Goal: Use online tool/utility

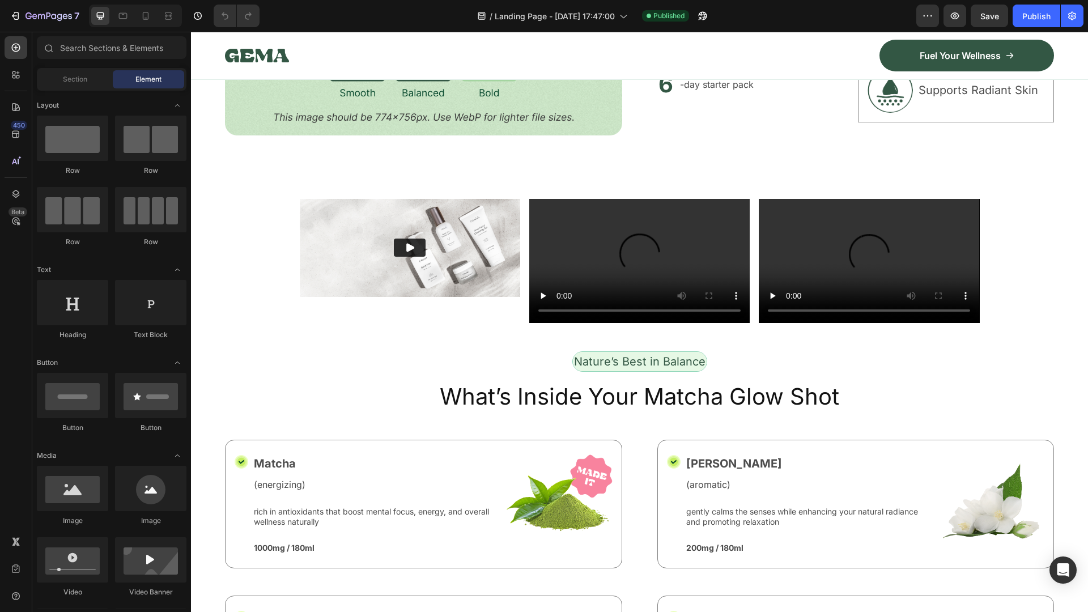
scroll to position [963, 0]
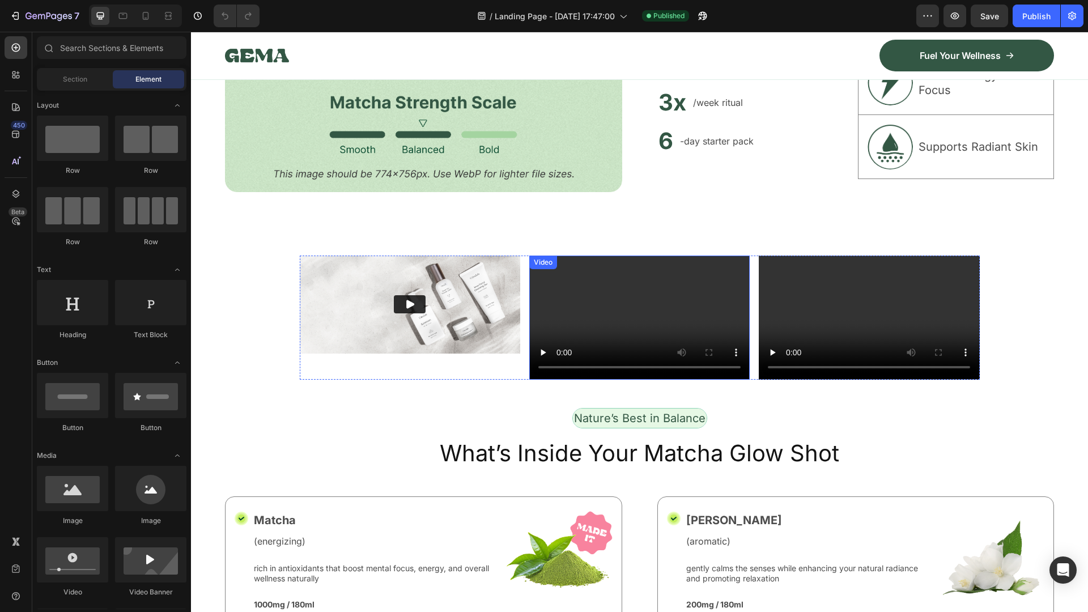
click at [646, 277] on video at bounding box center [639, 318] width 220 height 124
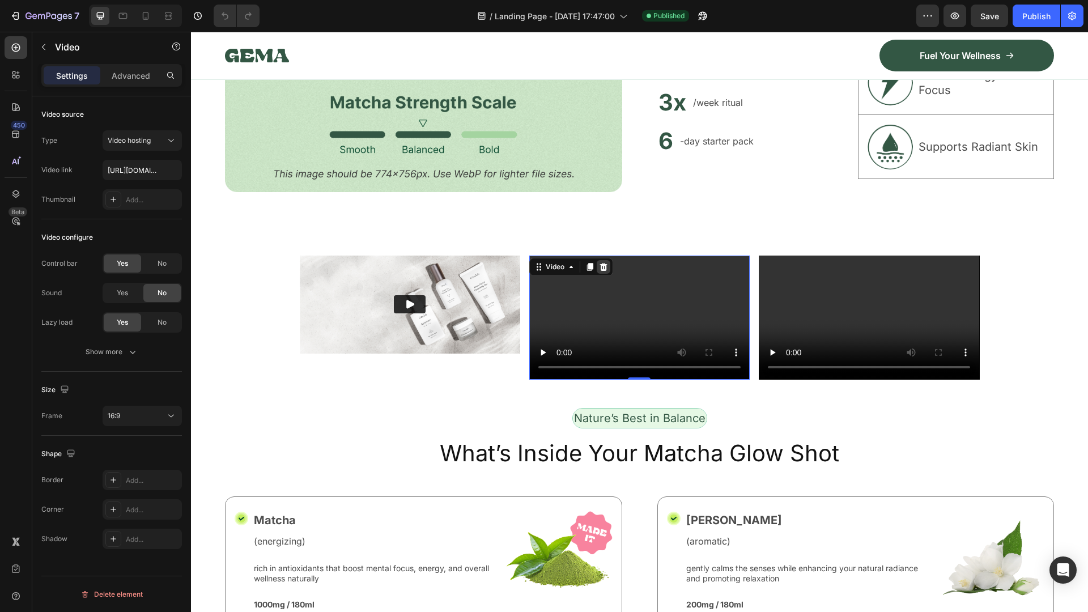
click at [600, 263] on icon at bounding box center [603, 267] width 7 height 8
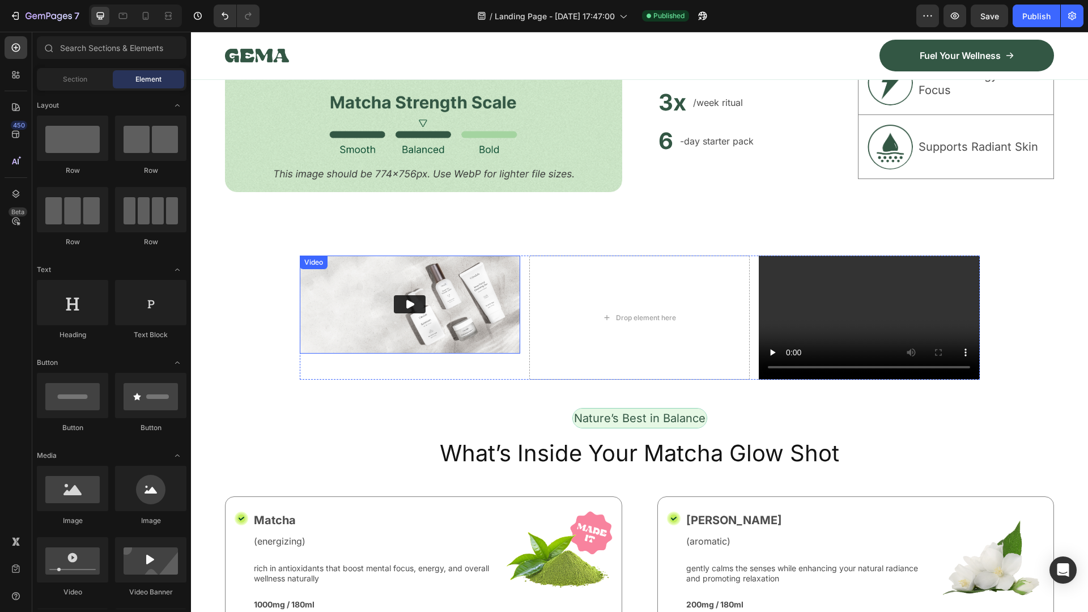
click at [496, 294] on img at bounding box center [410, 305] width 220 height 98
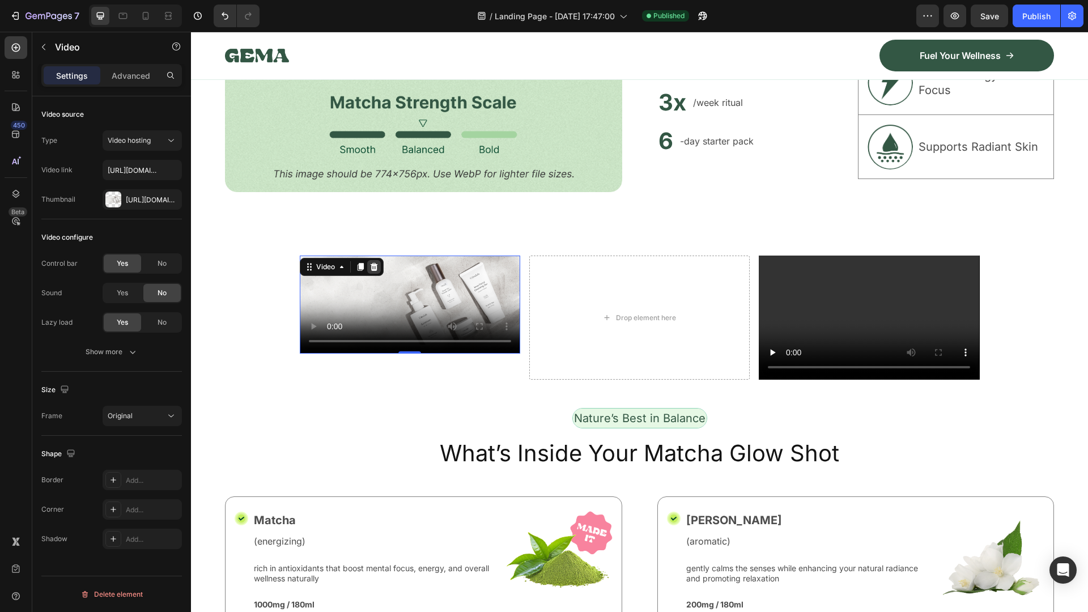
click at [373, 264] on icon at bounding box center [373, 266] width 9 height 9
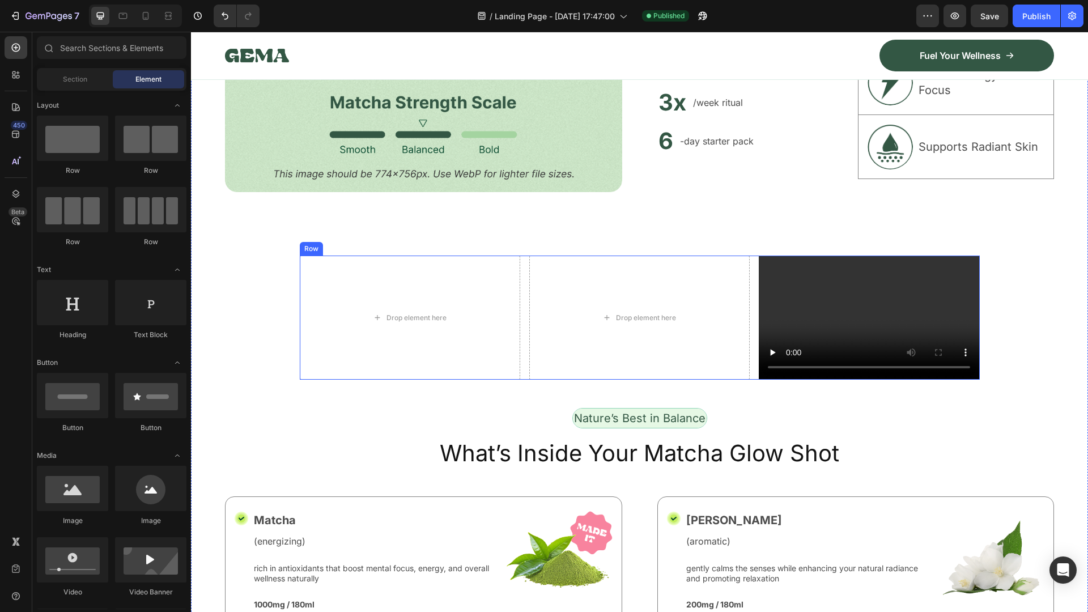
click at [520, 265] on div "Drop element here Drop element here Video Row" at bounding box center [640, 318] width 680 height 124
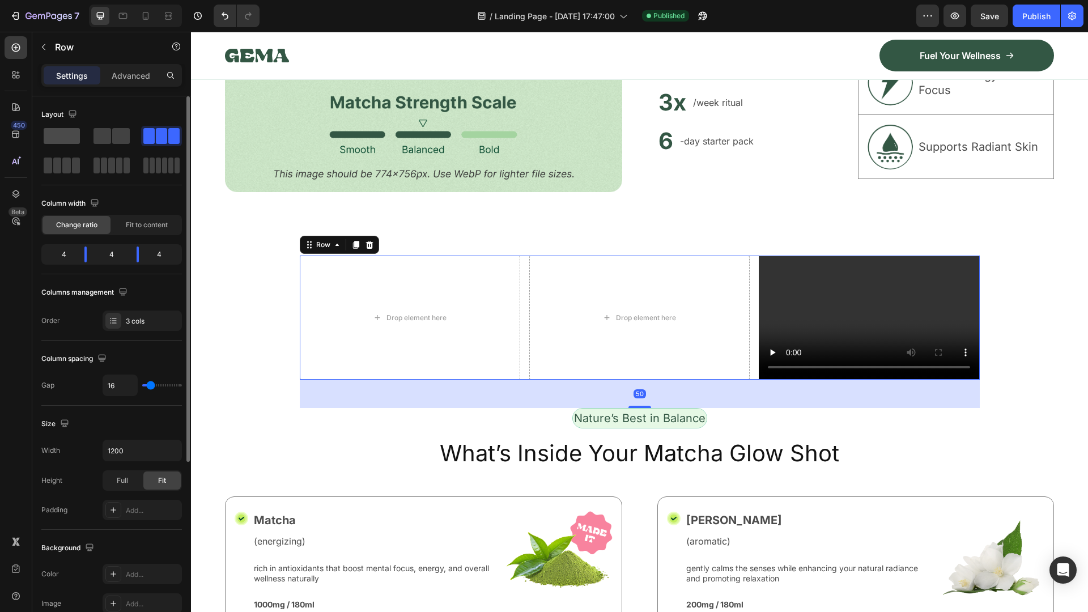
click at [77, 133] on span at bounding box center [62, 136] width 36 height 16
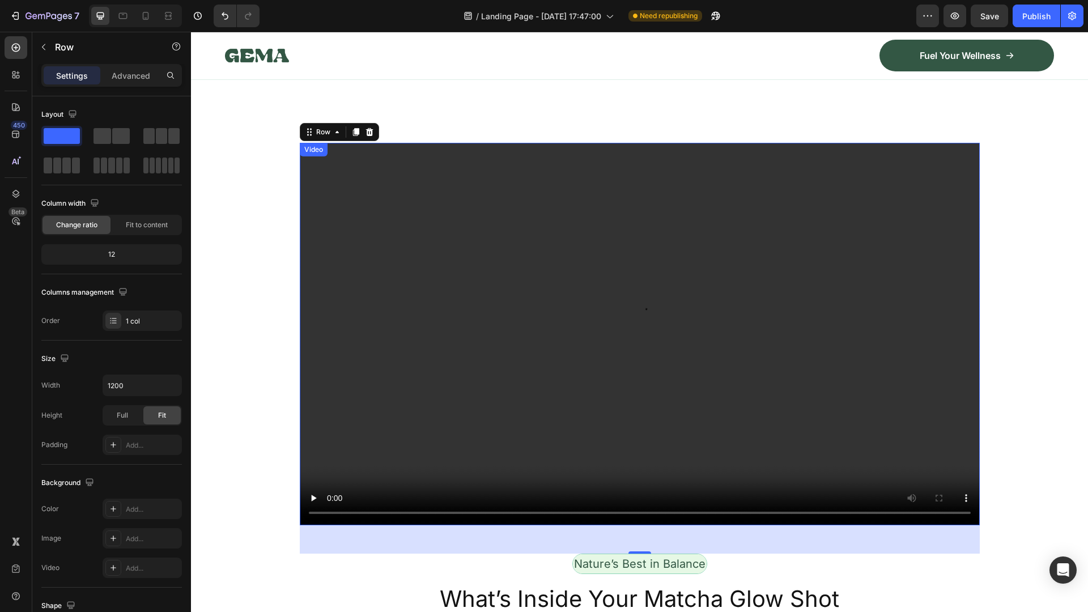
scroll to position [1077, 0]
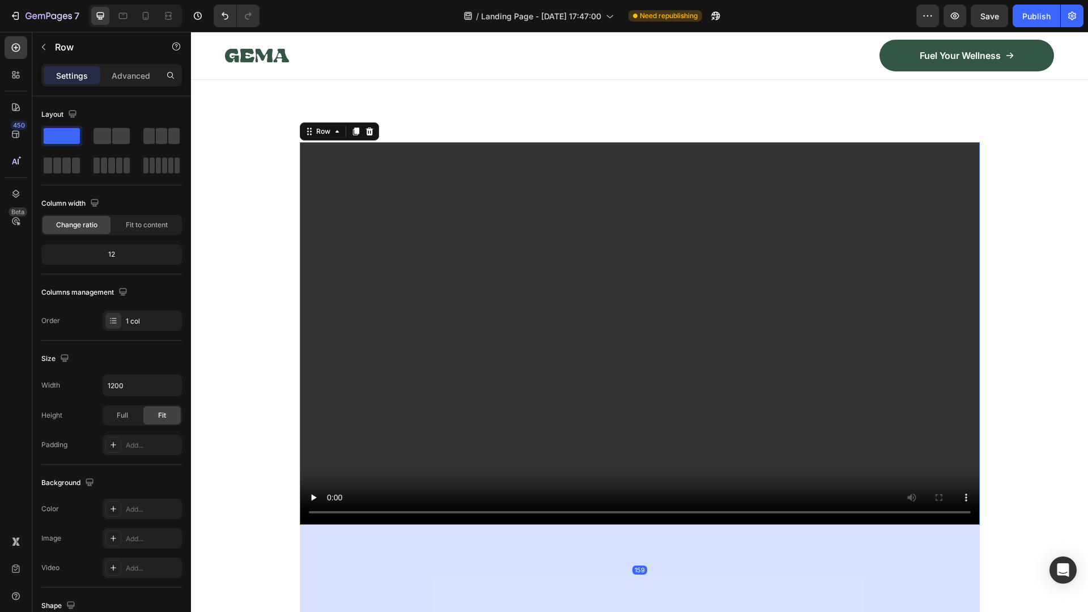
drag, startPoint x: 637, startPoint y: 549, endPoint x: 654, endPoint y: 610, distance: 64.1
click at [654, 525] on div "159" at bounding box center [640, 525] width 680 height 0
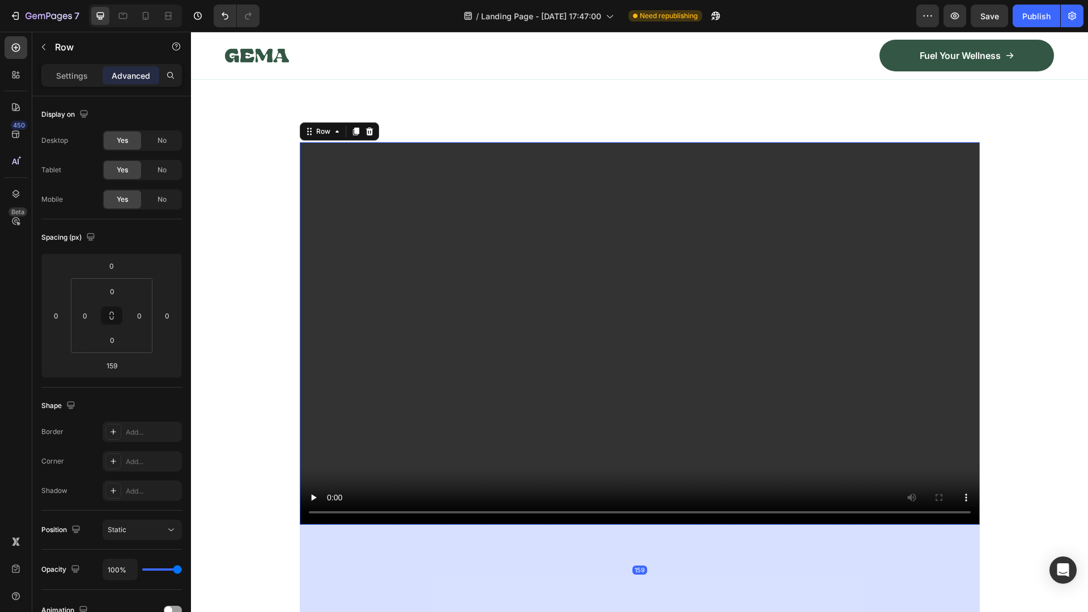
type input "50"
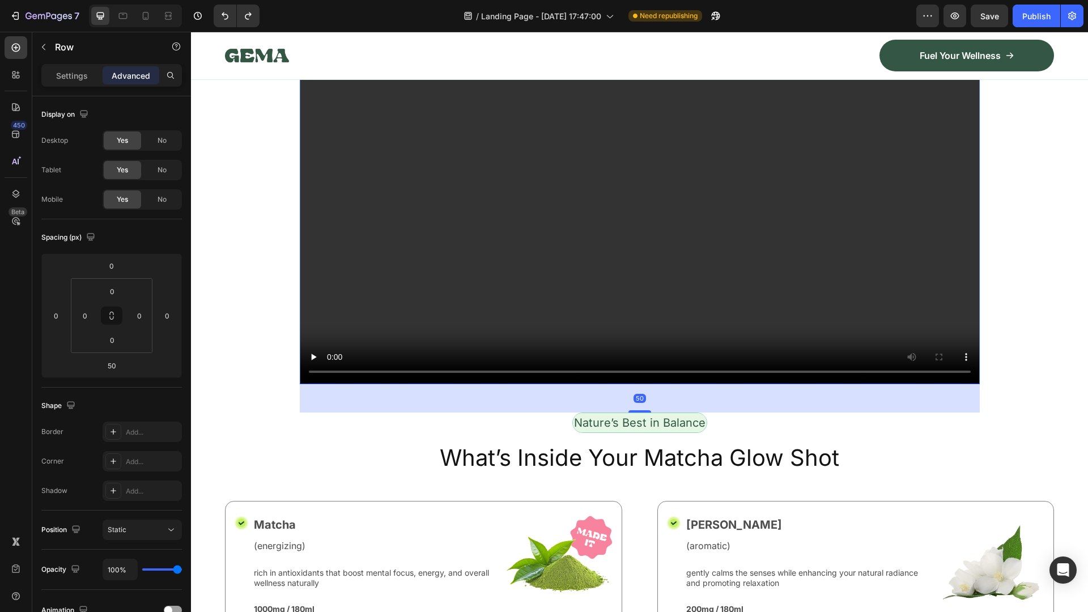
scroll to position [1247, 0]
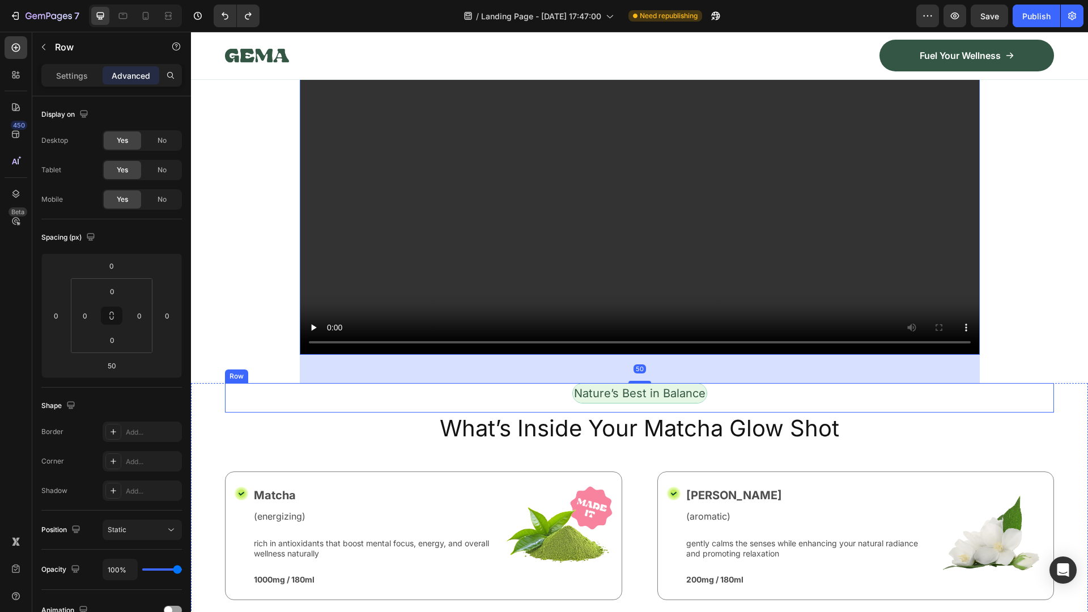
click at [520, 386] on div "Nature’s Best in Balance Text Block Row" at bounding box center [639, 397] width 829 height 29
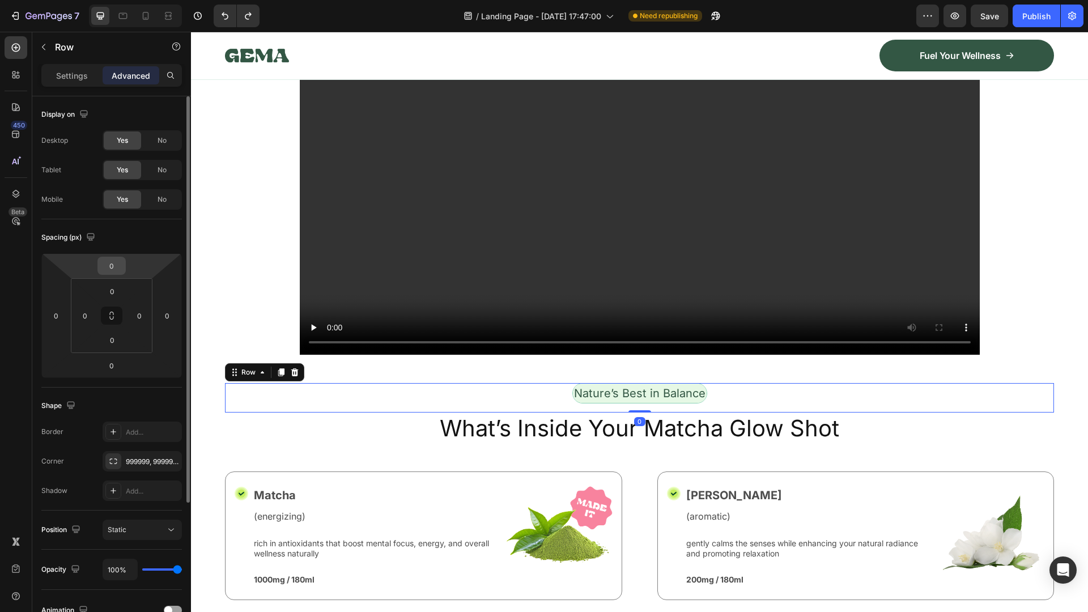
click at [115, 264] on input "0" at bounding box center [111, 265] width 23 height 17
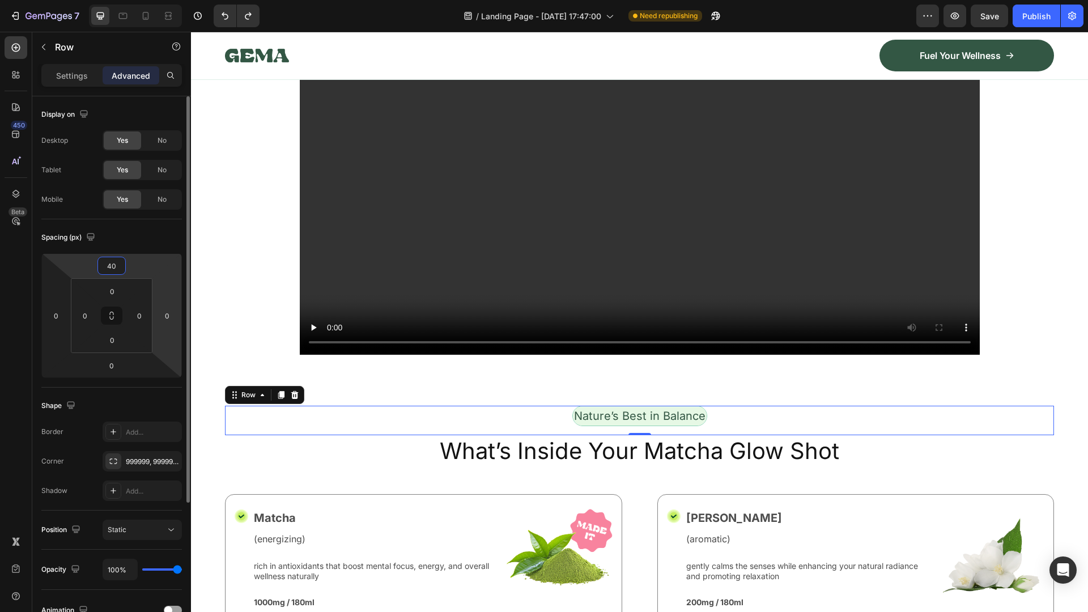
type input "4"
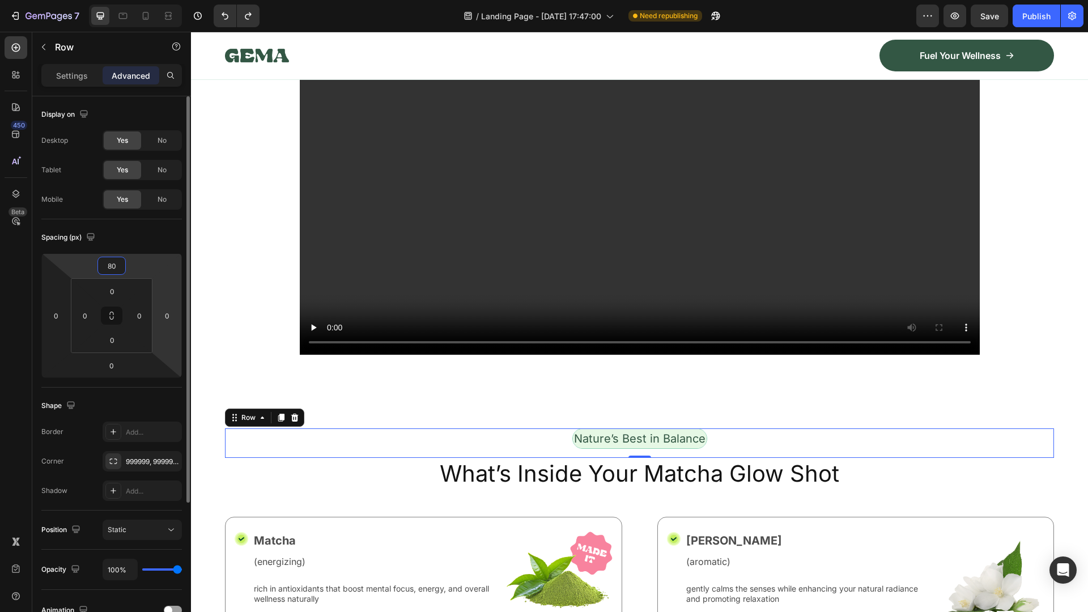
type input "8"
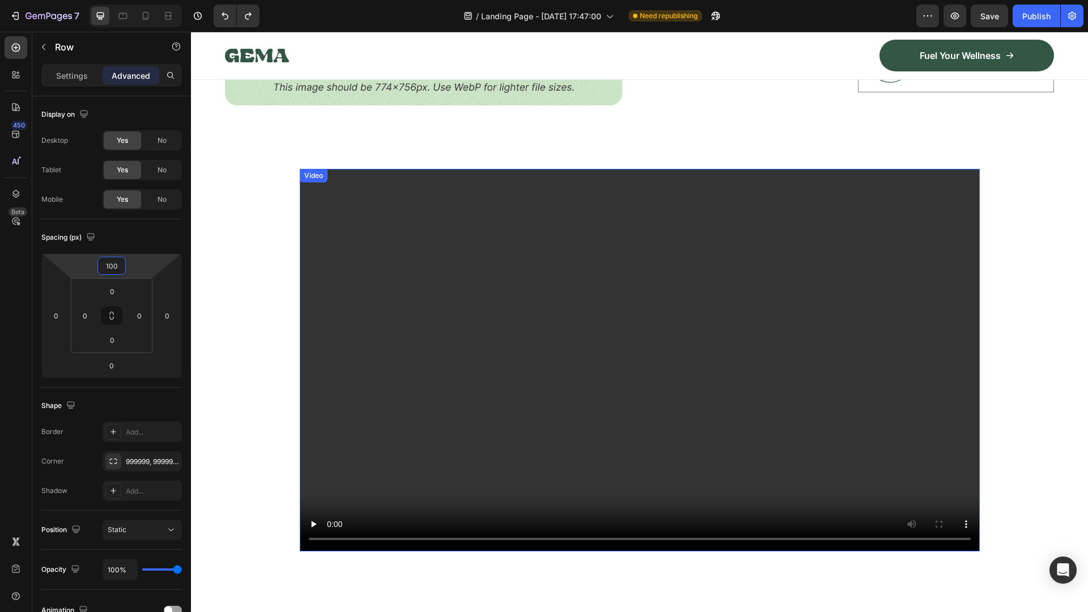
scroll to position [1077, 0]
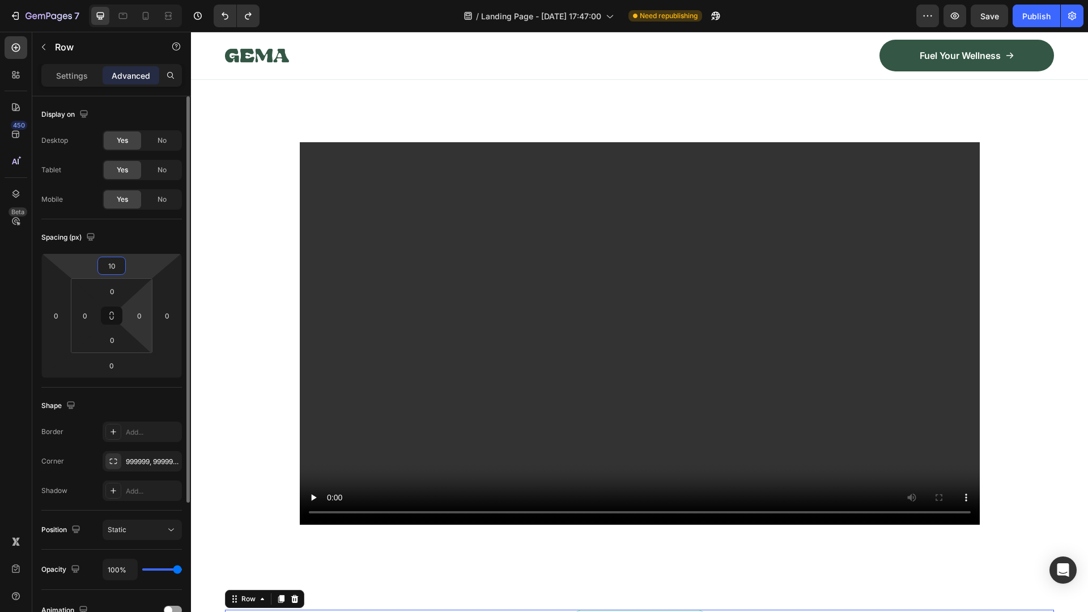
type input "1"
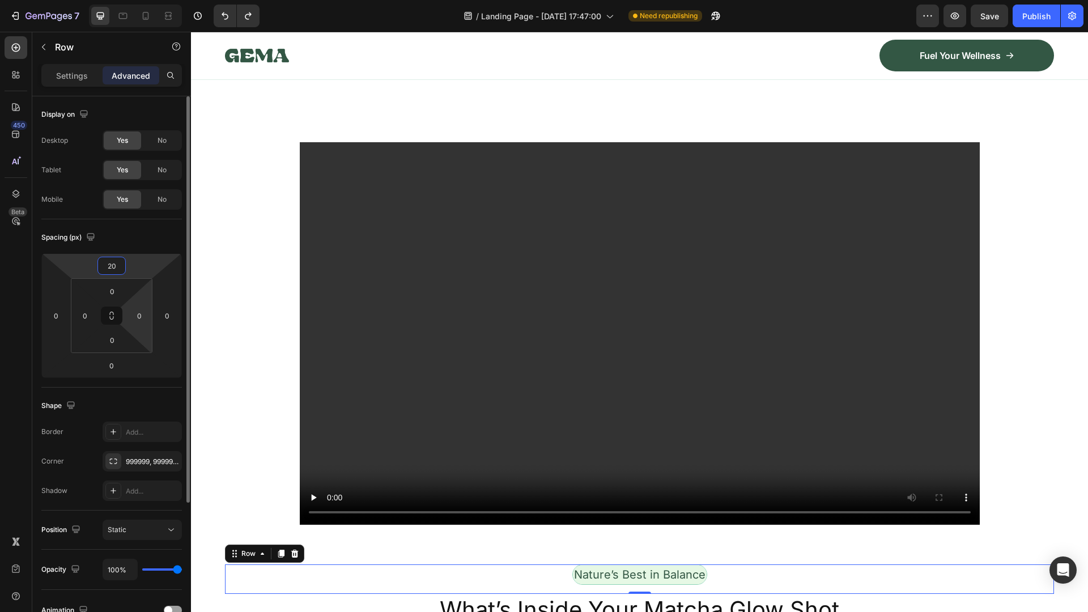
type input "200"
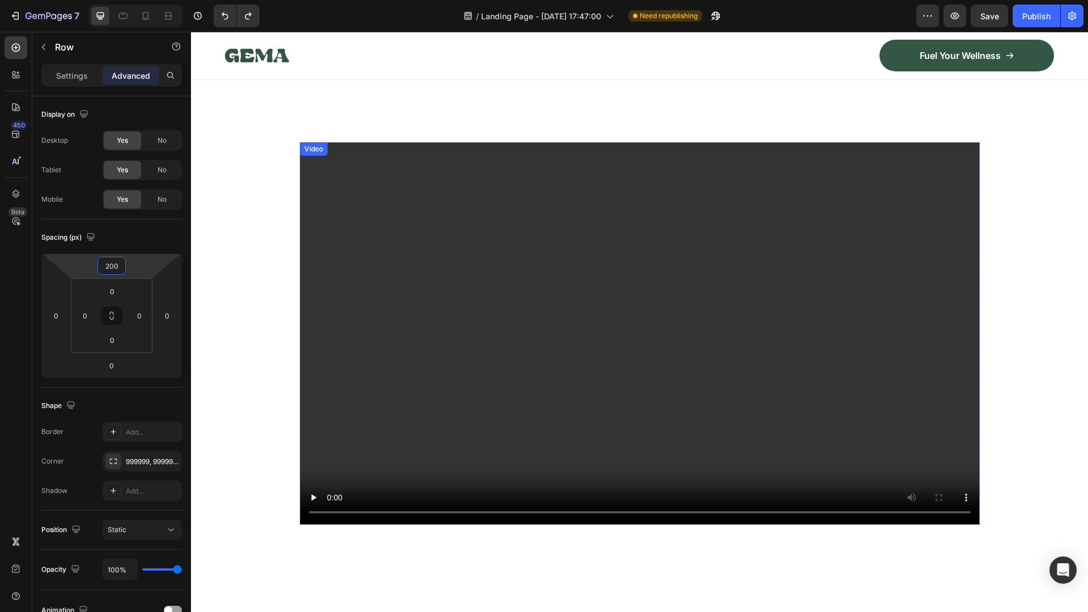
click at [534, 392] on video at bounding box center [640, 333] width 680 height 382
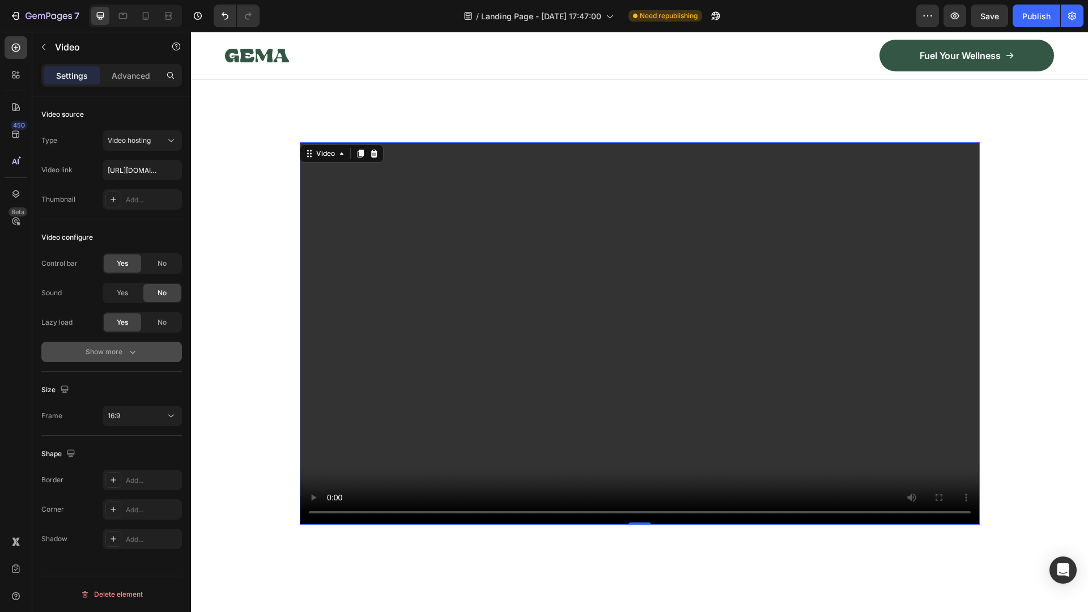
click at [105, 349] on div "Show more" at bounding box center [112, 351] width 53 height 11
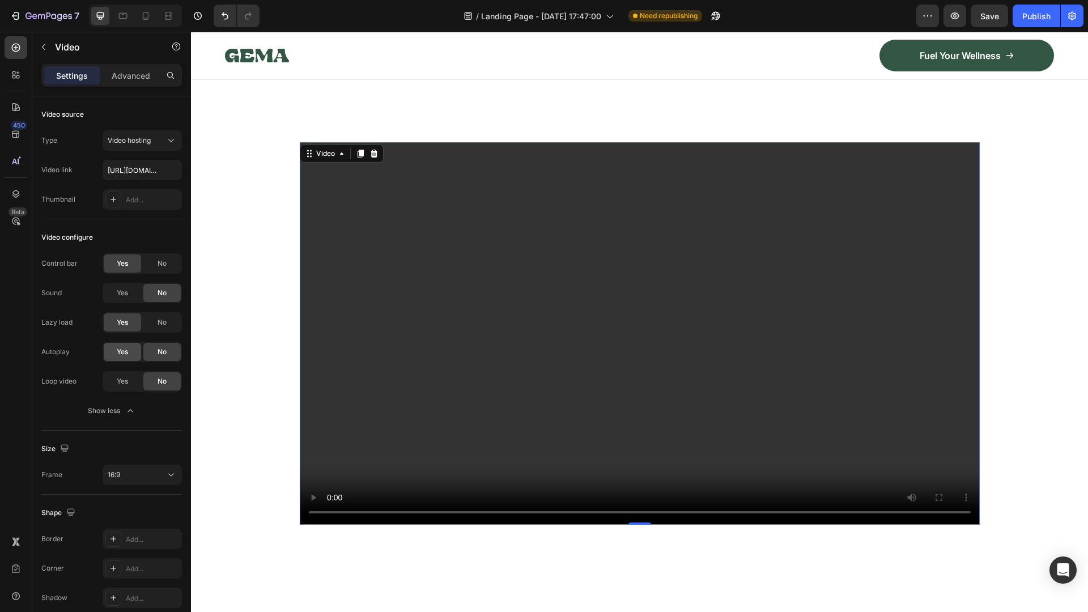
click at [130, 352] on div "Yes" at bounding box center [122, 352] width 37 height 18
click at [117, 379] on span "Yes" at bounding box center [122, 381] width 11 height 10
click at [164, 321] on span "No" at bounding box center [162, 322] width 9 height 10
